Goal: Information Seeking & Learning: Learn about a topic

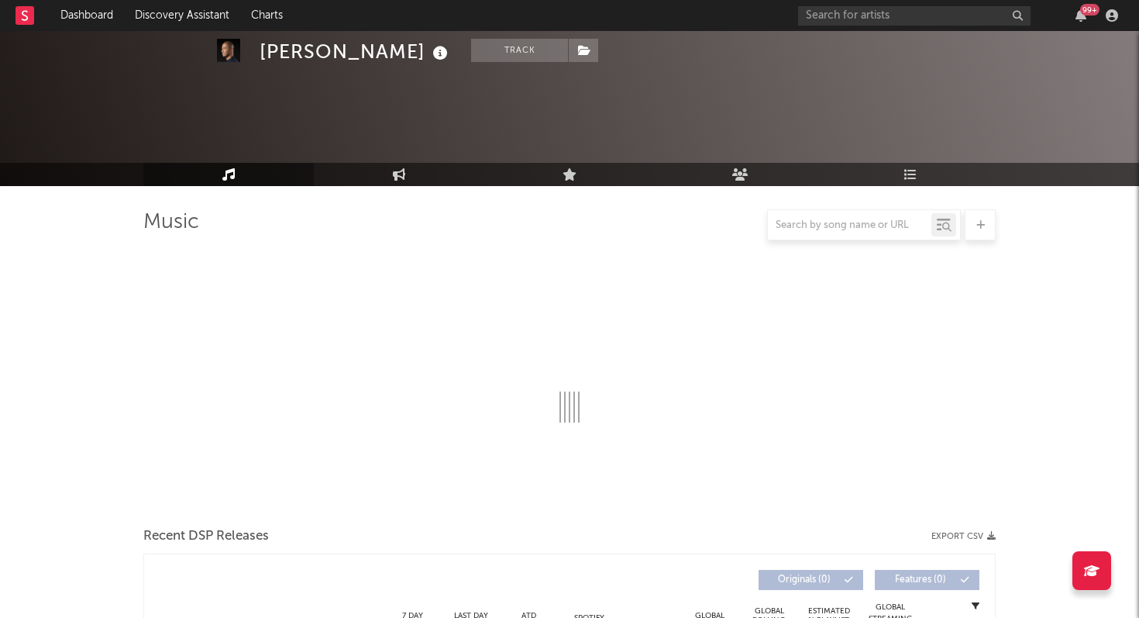
scroll to position [973, 0]
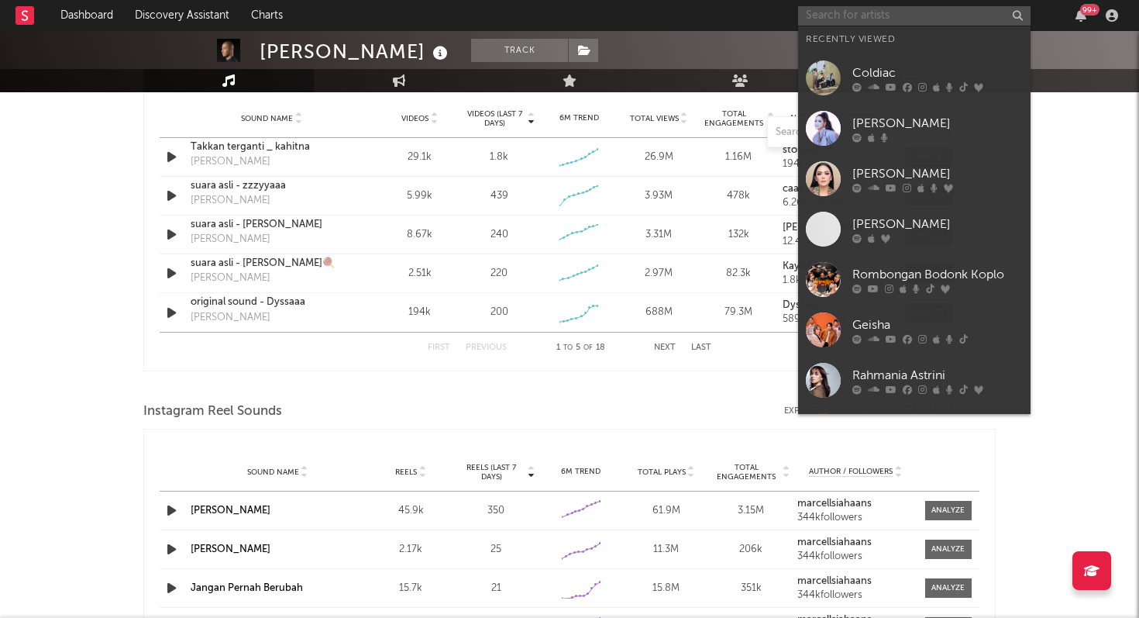
click at [863, 10] on input "text" at bounding box center [914, 15] width 233 height 19
select select "6m"
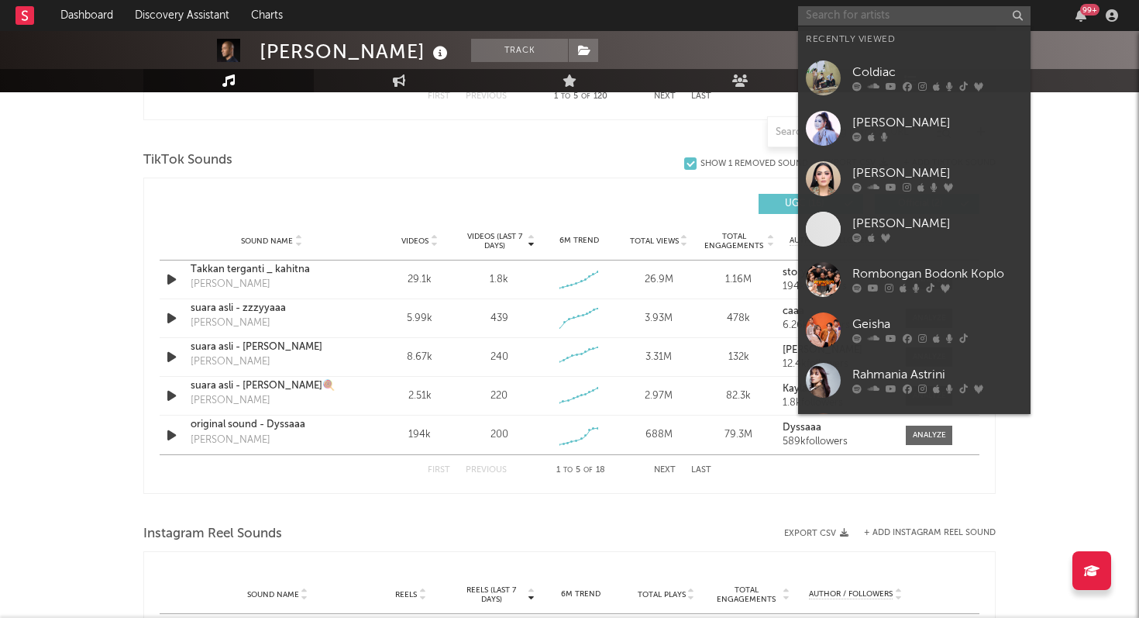
scroll to position [1126, 0]
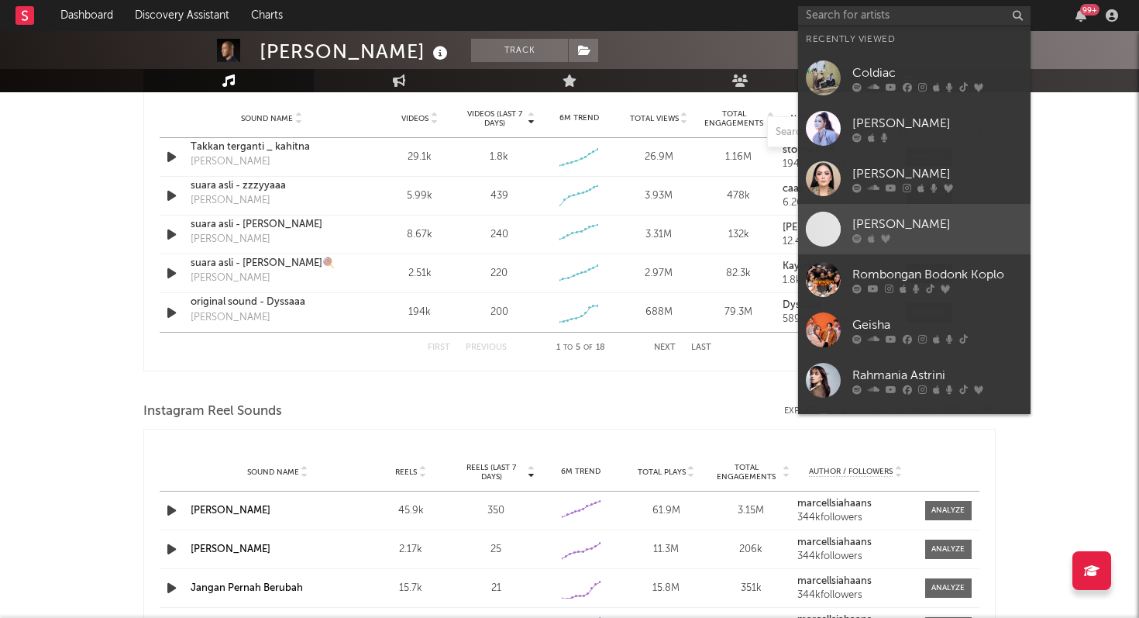
click at [898, 223] on div "[PERSON_NAME]" at bounding box center [938, 224] width 171 height 19
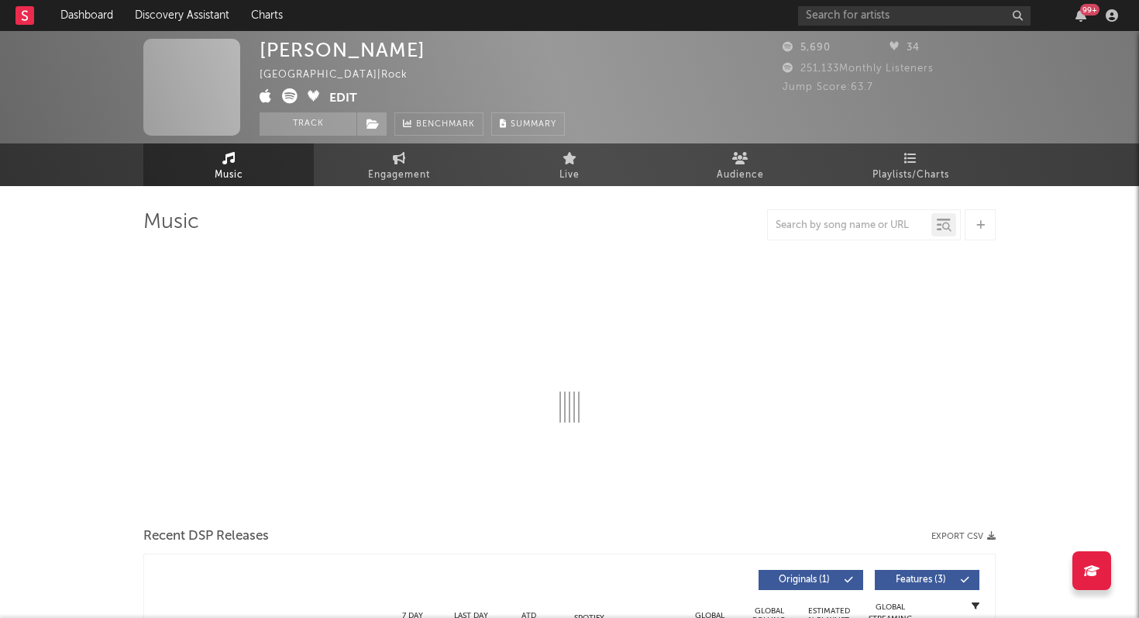
select select "6m"
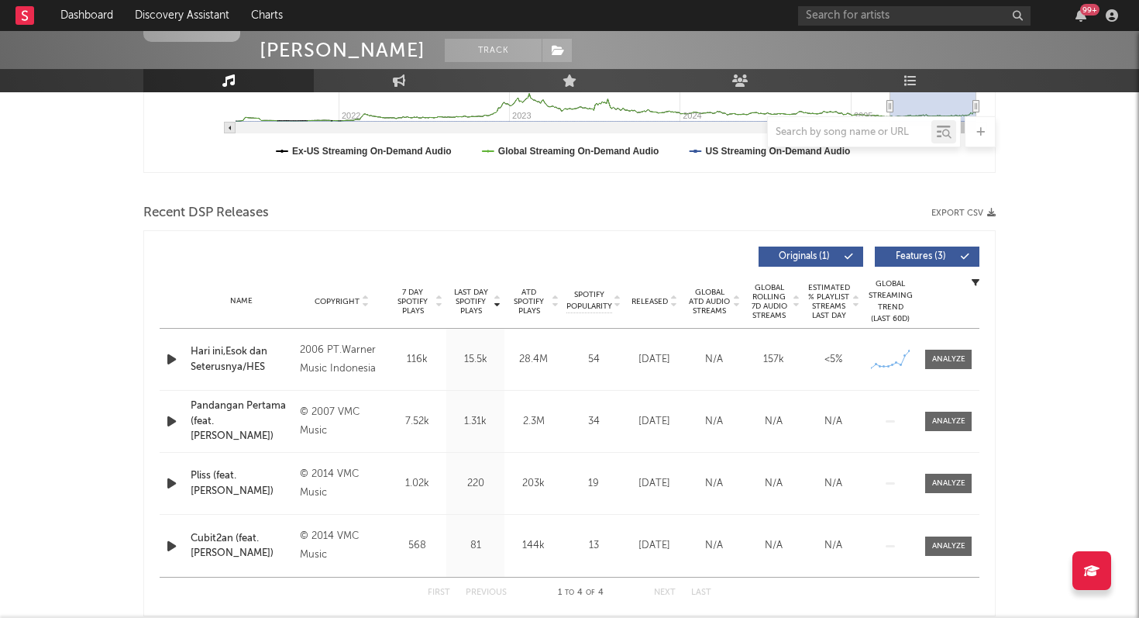
scroll to position [447, 0]
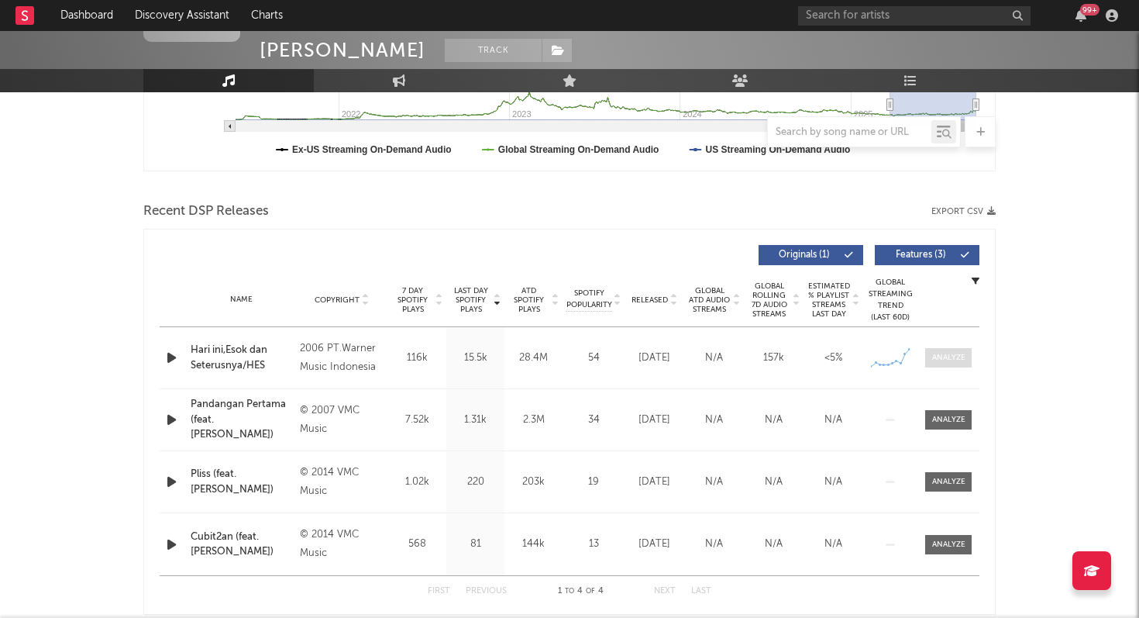
click at [941, 358] on div at bounding box center [948, 358] width 33 height 12
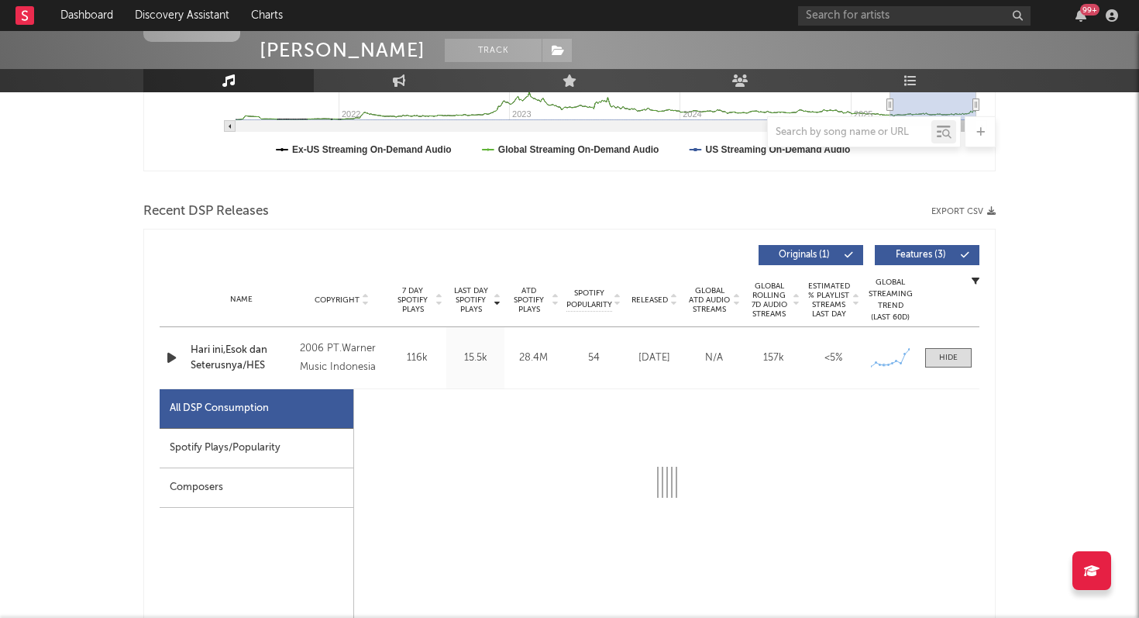
select select "6m"
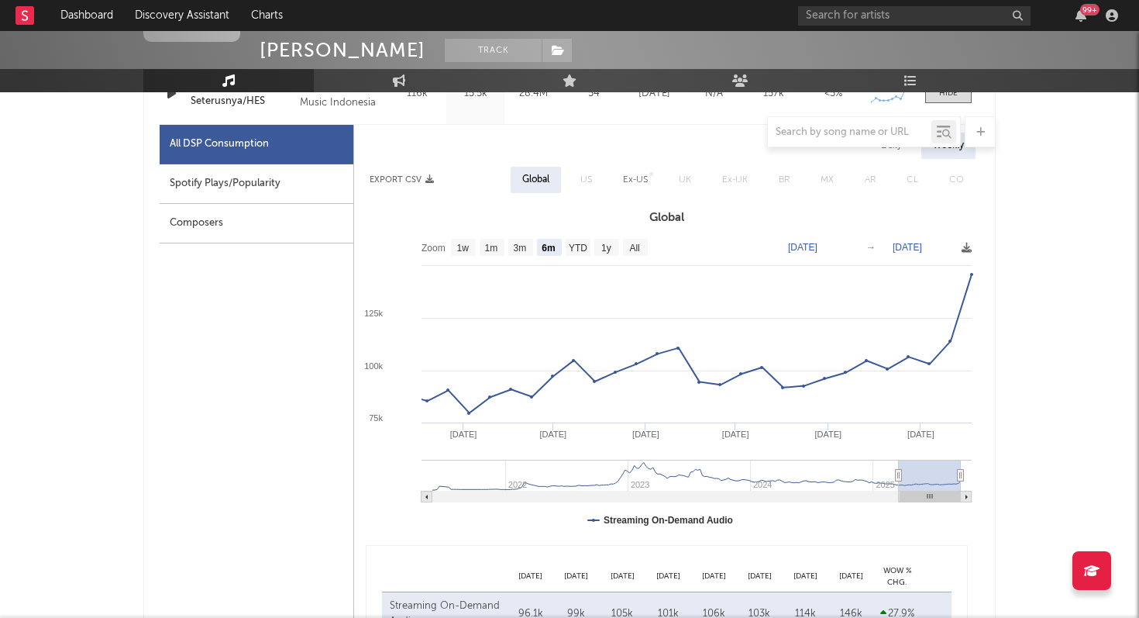
scroll to position [713, 0]
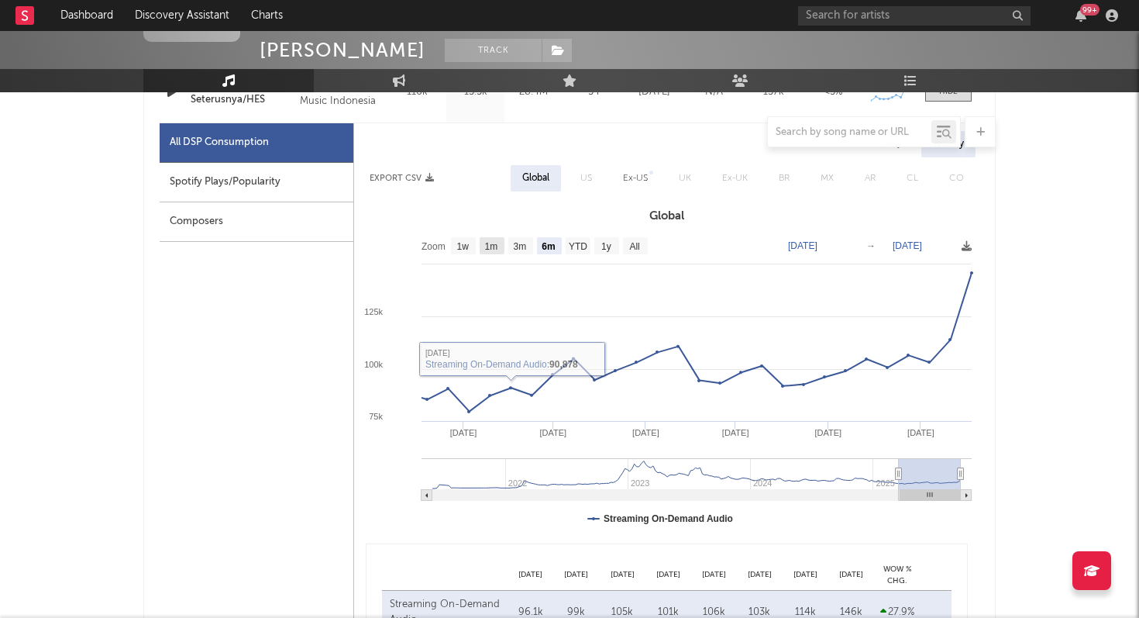
click at [496, 249] on text "1m" at bounding box center [491, 246] width 13 height 11
select select "1m"
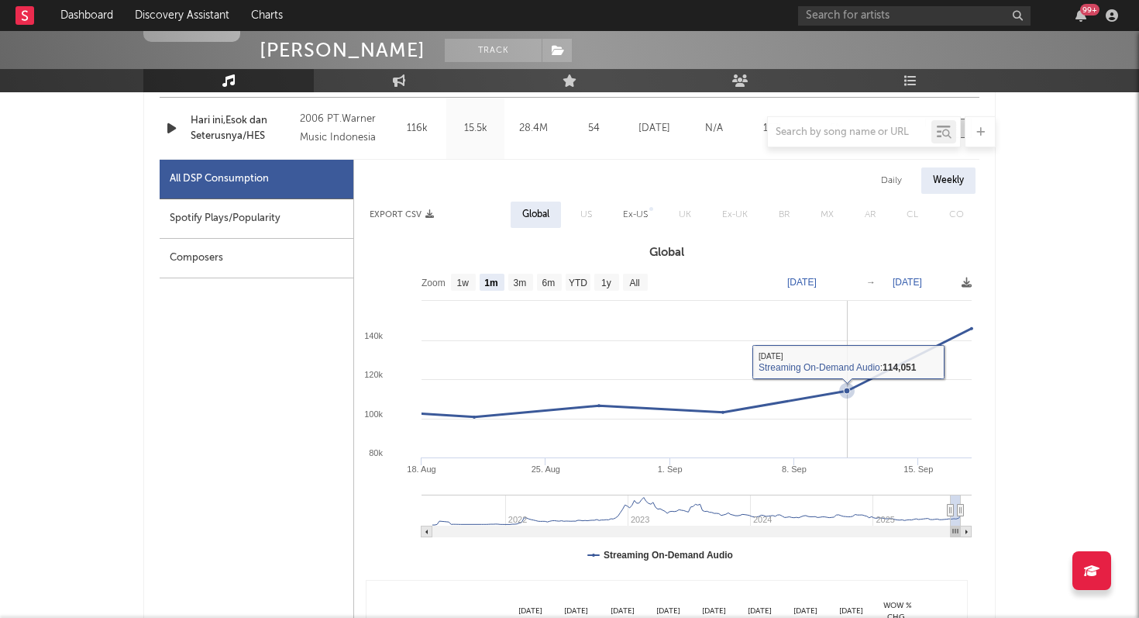
scroll to position [671, 0]
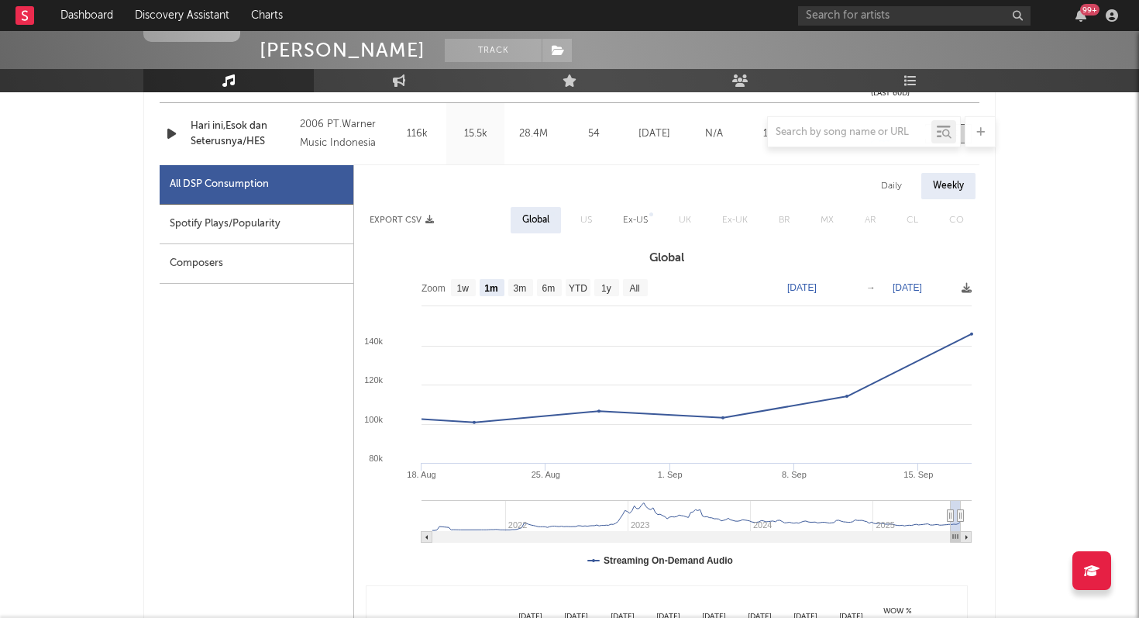
click at [224, 237] on div "Spotify Plays/Popularity" at bounding box center [257, 225] width 194 height 40
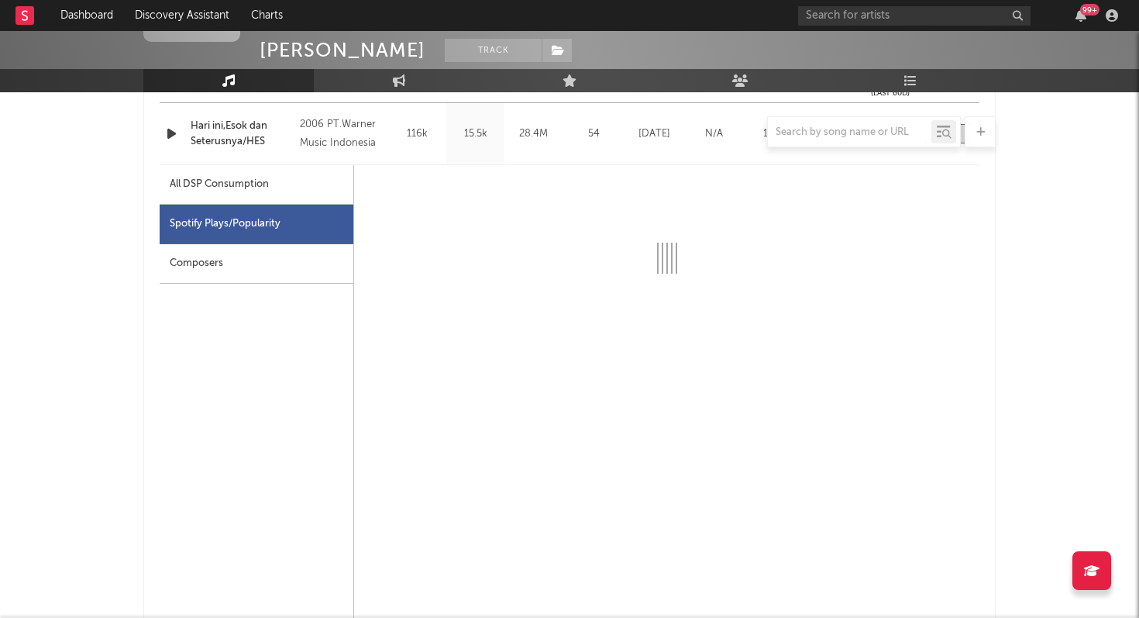
select select "1m"
select select "1w"
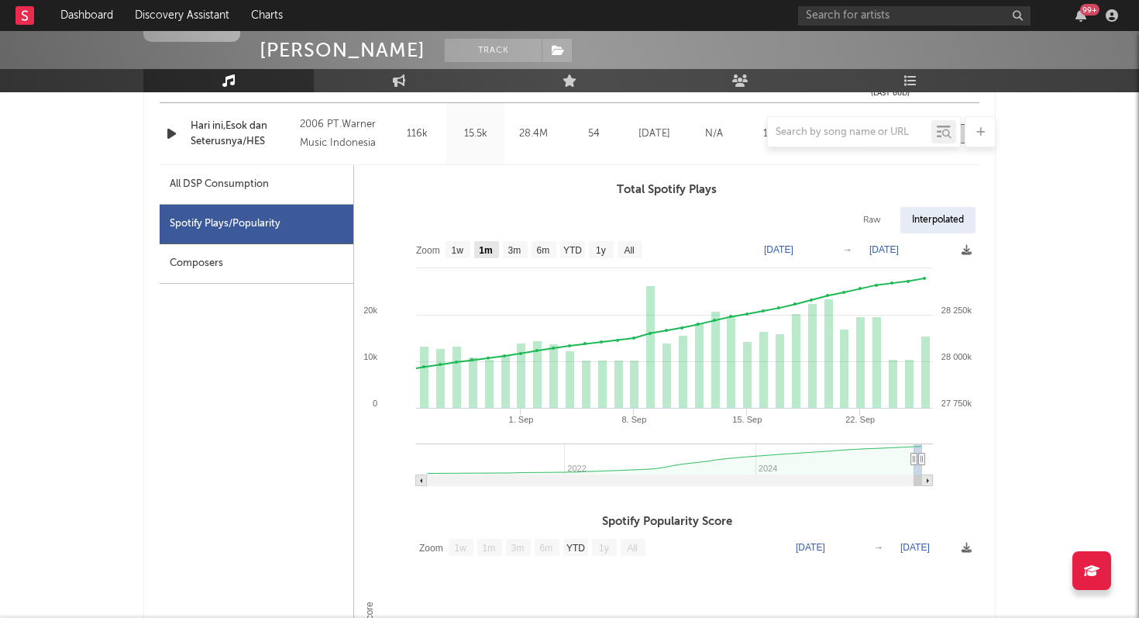
click at [484, 253] on text "1m" at bounding box center [485, 250] width 13 height 11
click at [459, 251] on text "1w" at bounding box center [458, 250] width 12 height 11
select select "1w"
type input "2025-09-20"
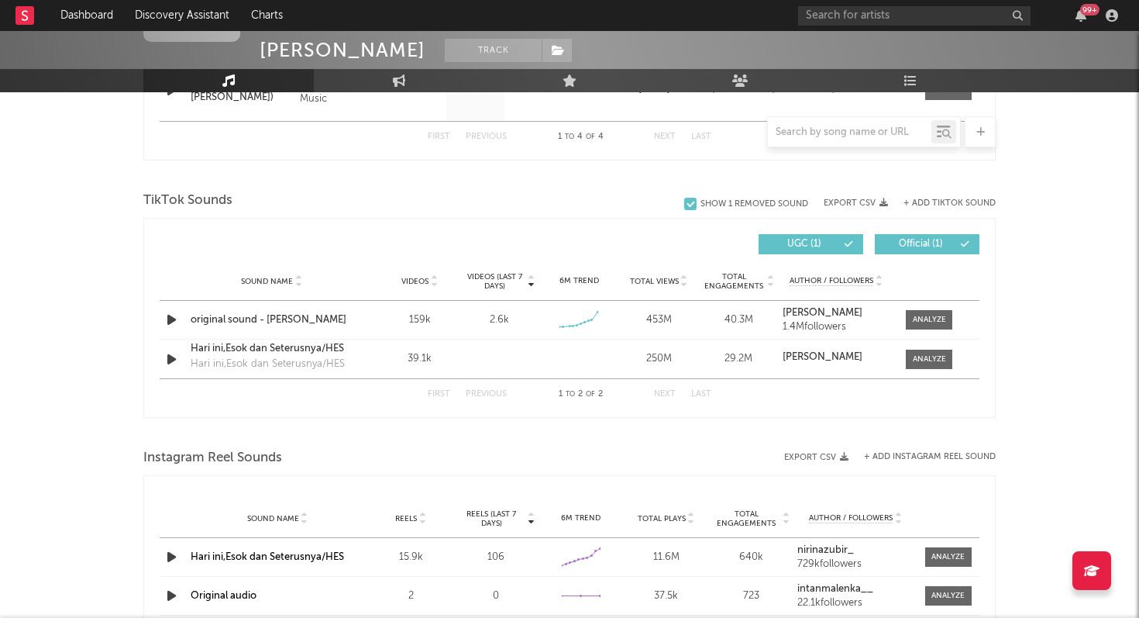
scroll to position [1642, 0]
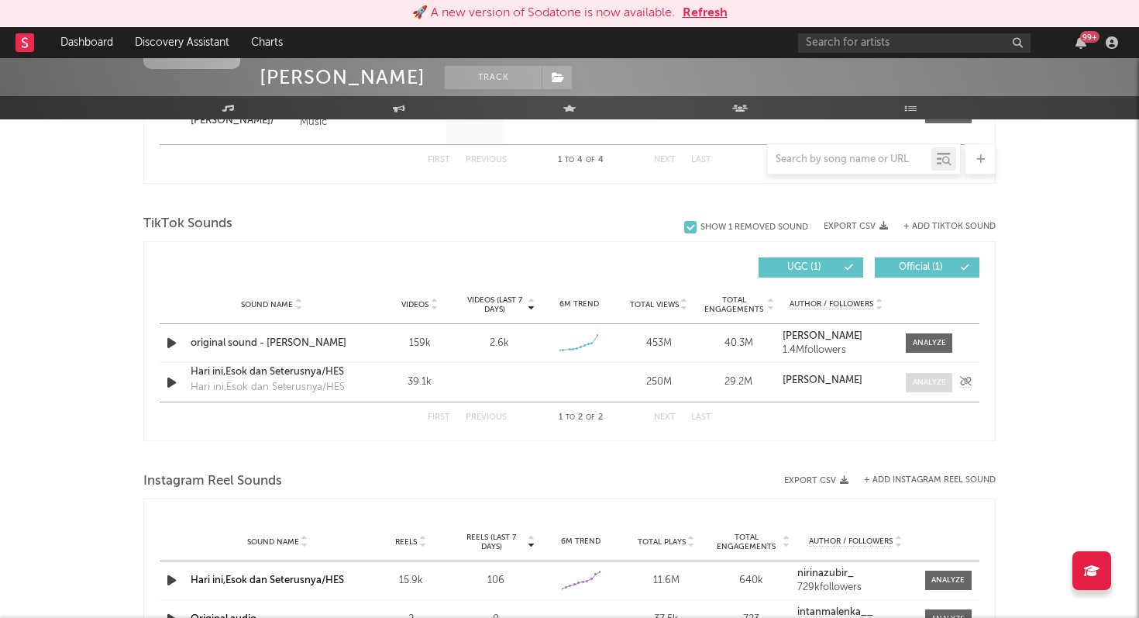
click at [927, 381] on div at bounding box center [929, 383] width 33 height 12
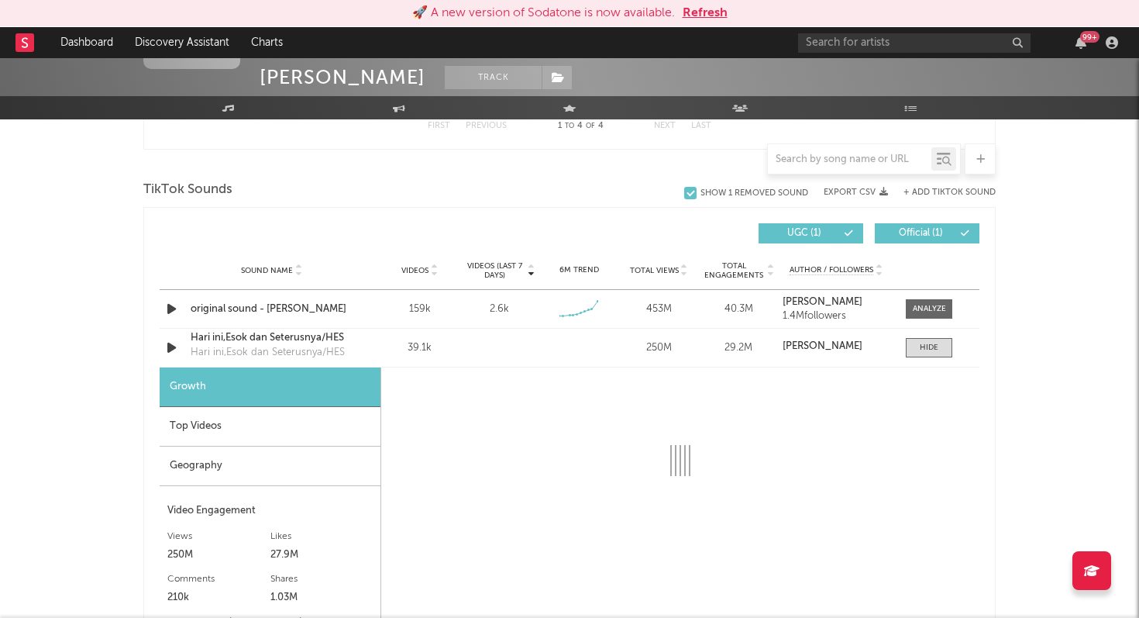
scroll to position [1670, 0]
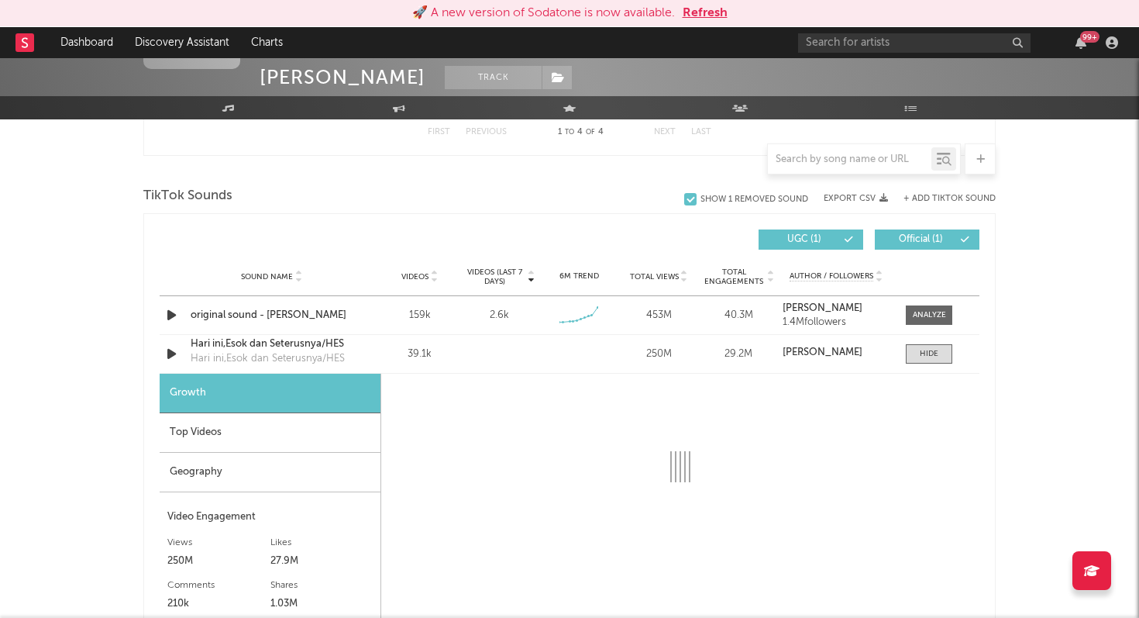
click at [691, 12] on button "Refresh" at bounding box center [705, 13] width 45 height 19
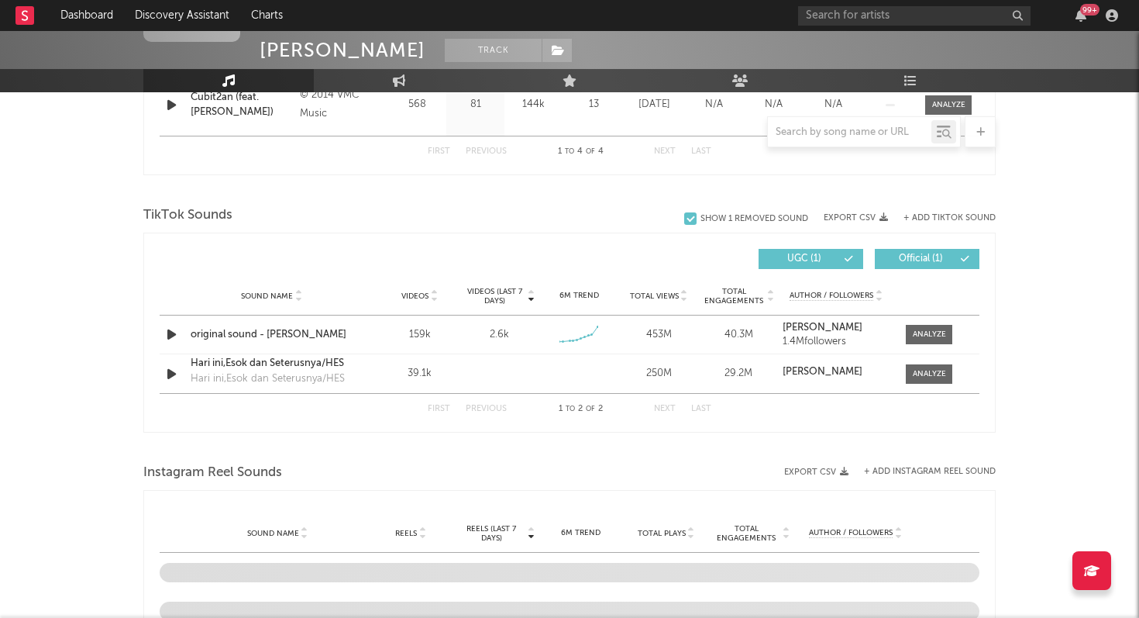
scroll to position [767, 0]
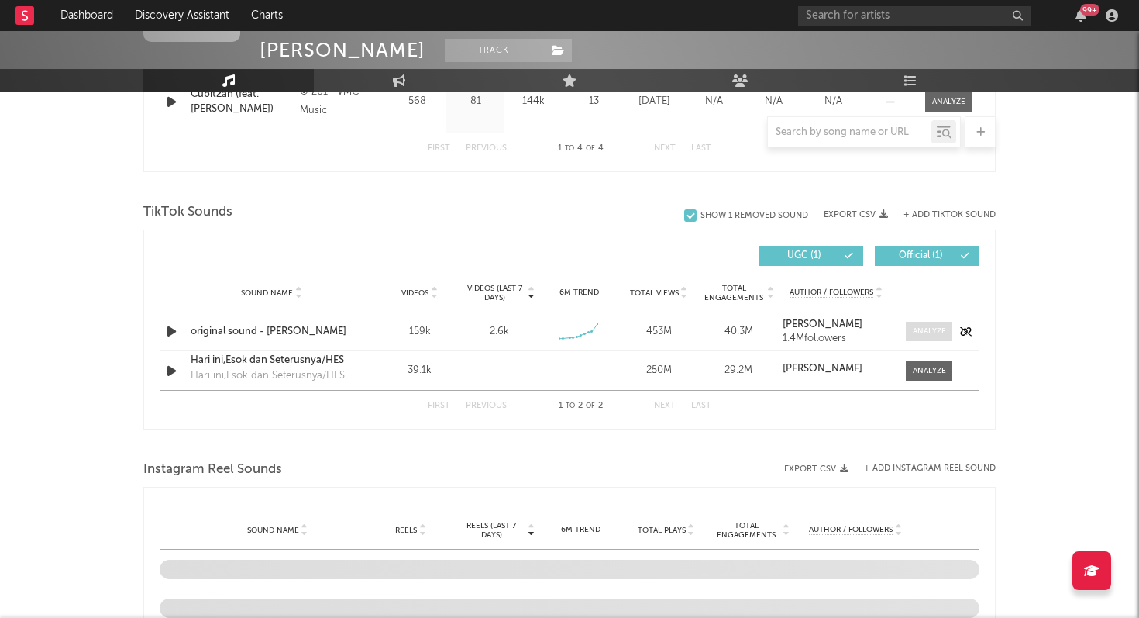
click at [928, 336] on span at bounding box center [929, 331] width 47 height 19
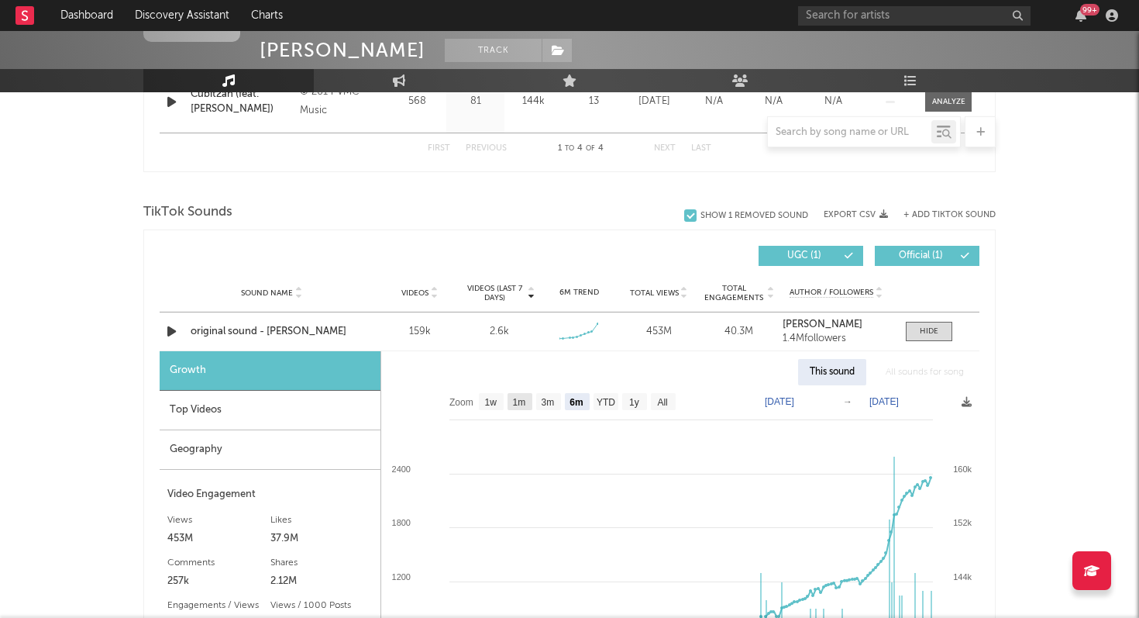
click at [524, 401] on text "1m" at bounding box center [519, 402] width 13 height 11
select select "1m"
type input "[DATE]"
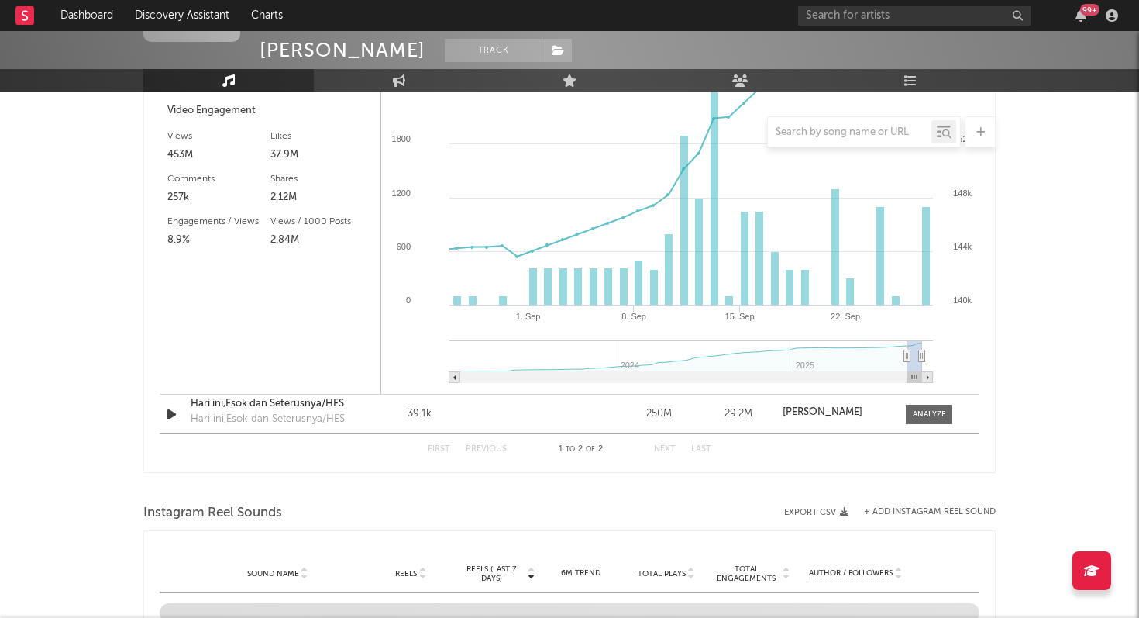
scroll to position [1160, 0]
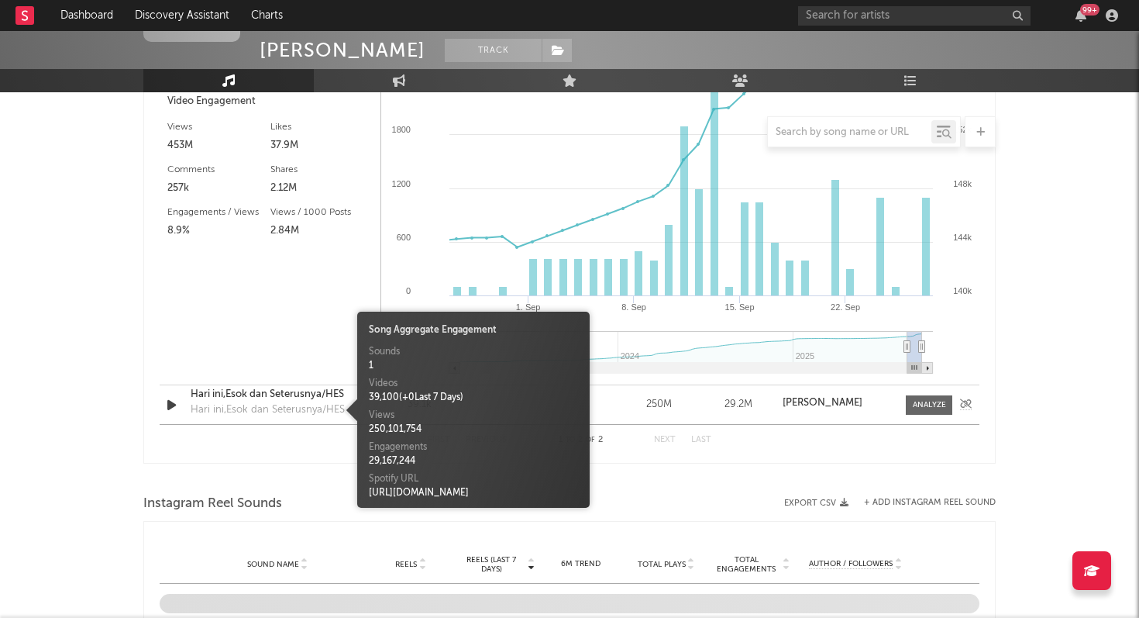
click at [332, 405] on div "Hari ini,Esok dan Seterusnya/HES" at bounding box center [268, 410] width 154 height 16
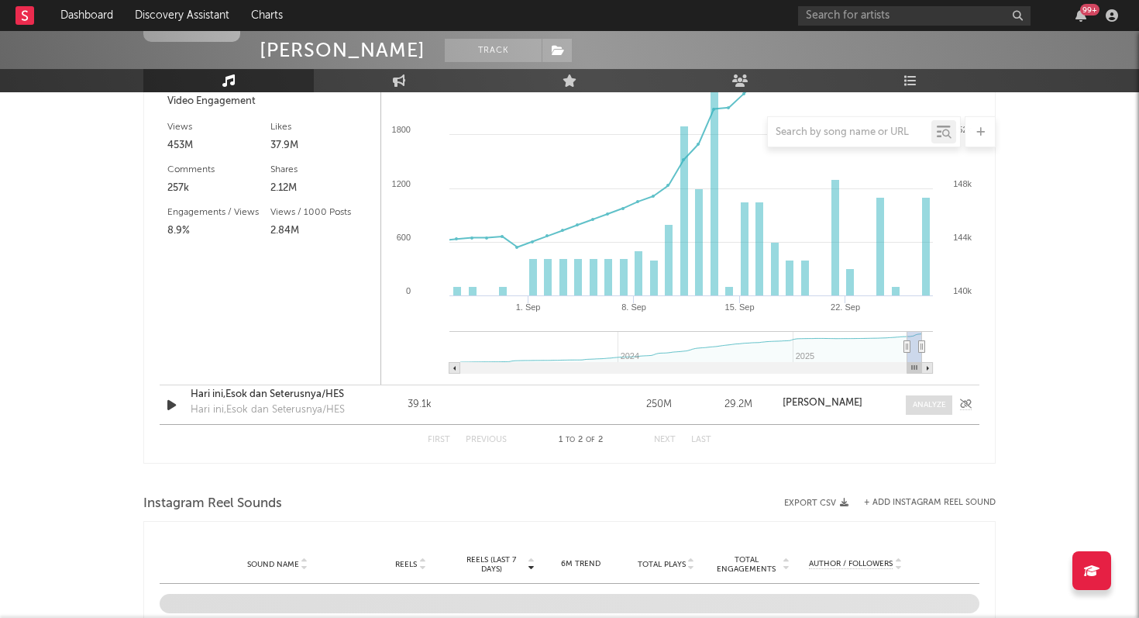
click at [943, 403] on div at bounding box center [929, 405] width 33 height 12
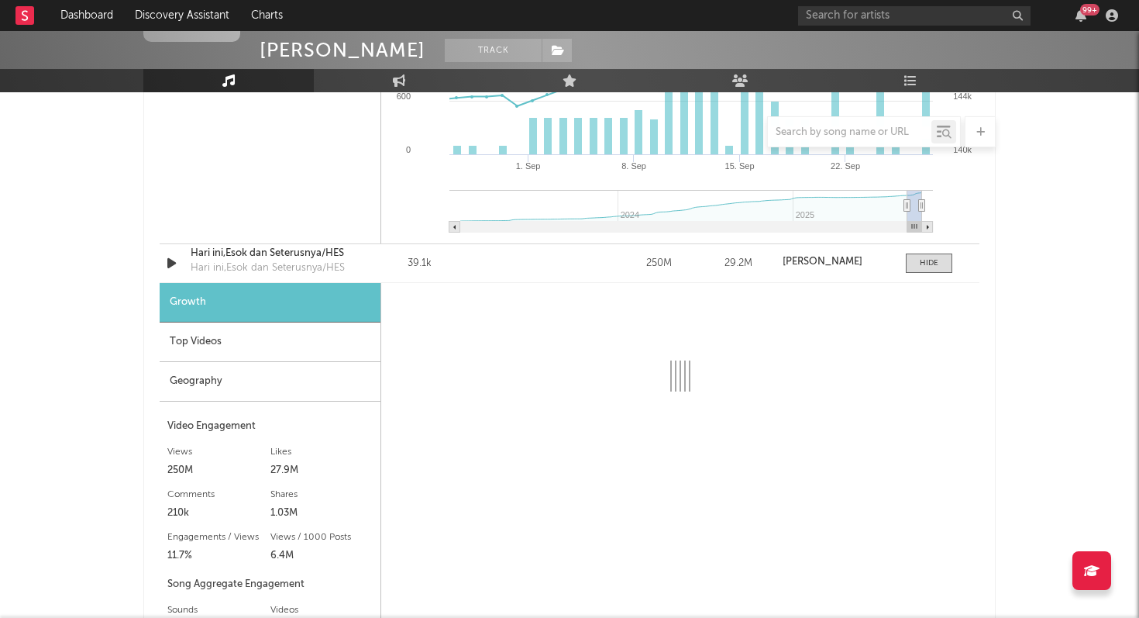
scroll to position [1297, 0]
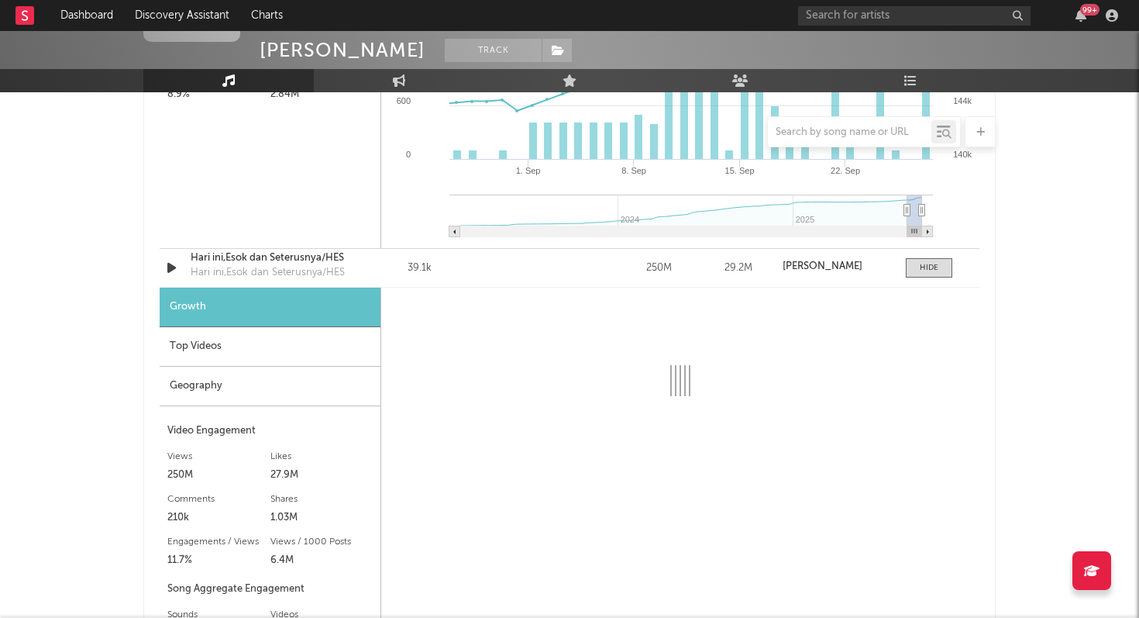
select select "6m"
